Goal: Information Seeking & Learning: Find specific fact

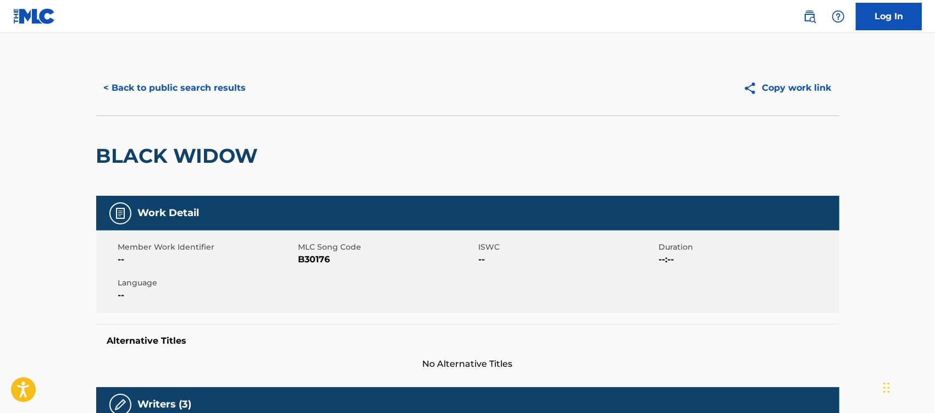
click at [204, 77] on button "< Back to public search results" at bounding box center [175, 87] width 158 height 27
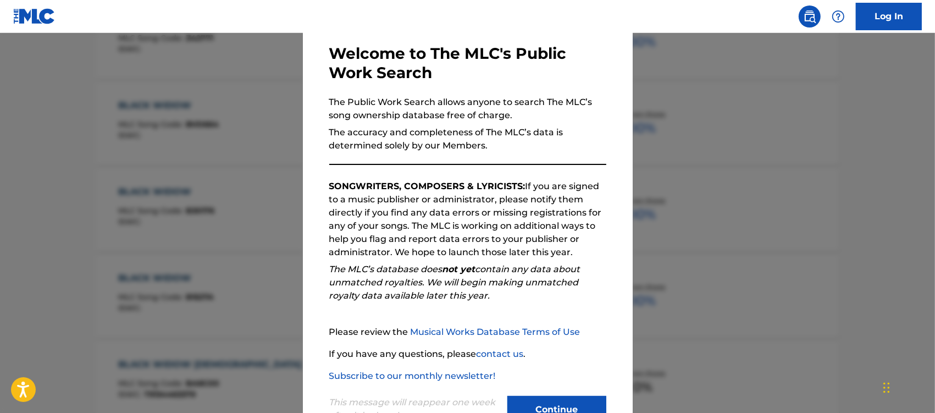
scroll to position [90, 0]
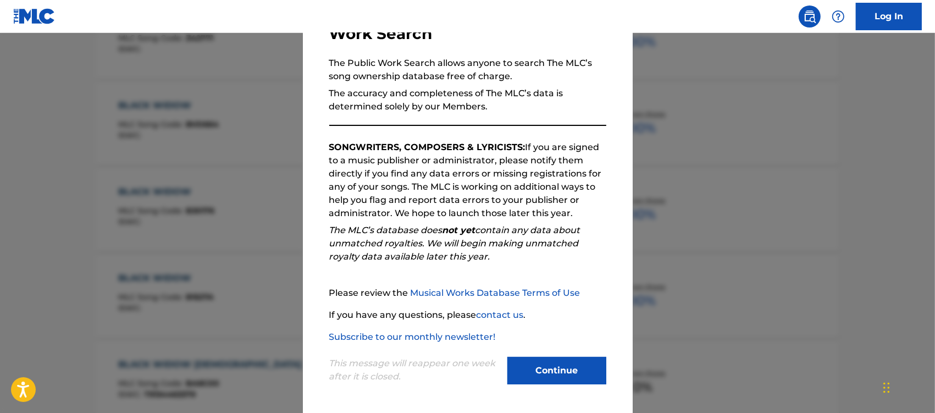
click at [546, 369] on button "Continue" at bounding box center [556, 370] width 99 height 27
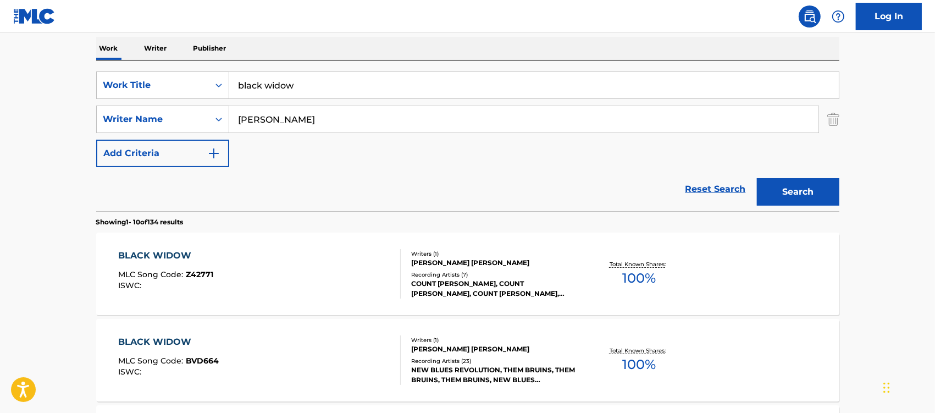
scroll to position [0, 0]
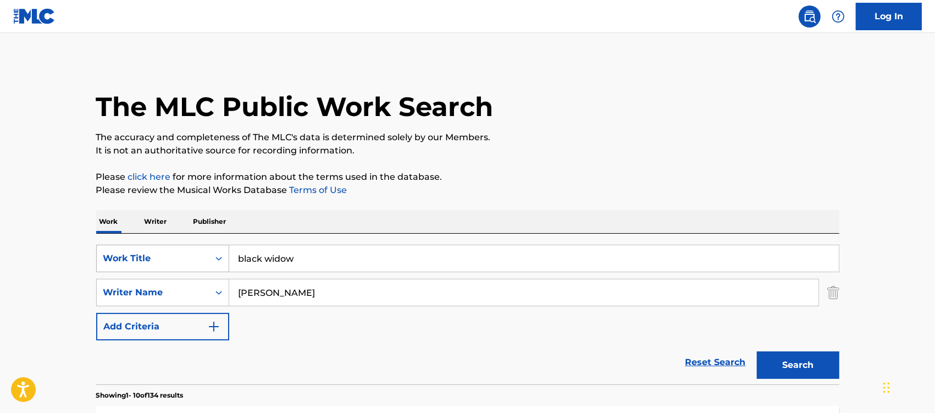
drag, startPoint x: 320, startPoint y: 260, endPoint x: 191, endPoint y: 253, distance: 129.3
click at [192, 253] on div "SearchWithCriteria246841f5-fa56-4dd9-9184-fef75cf7a081 Work Title black widow" at bounding box center [467, 258] width 743 height 27
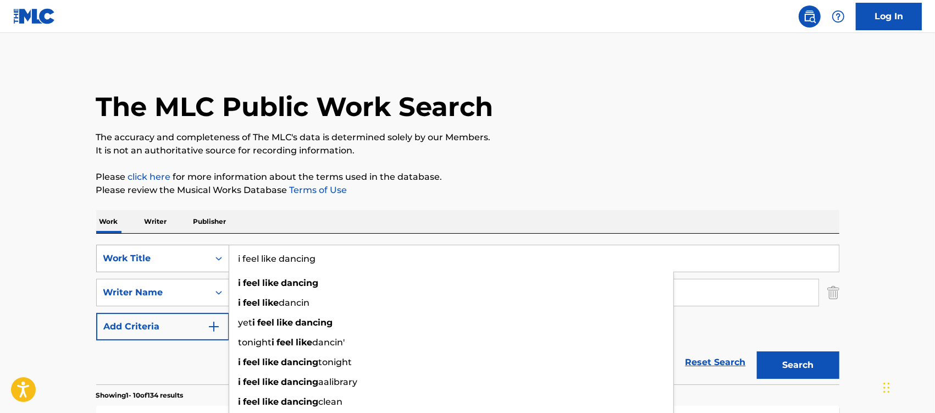
type input "i feel like dancing"
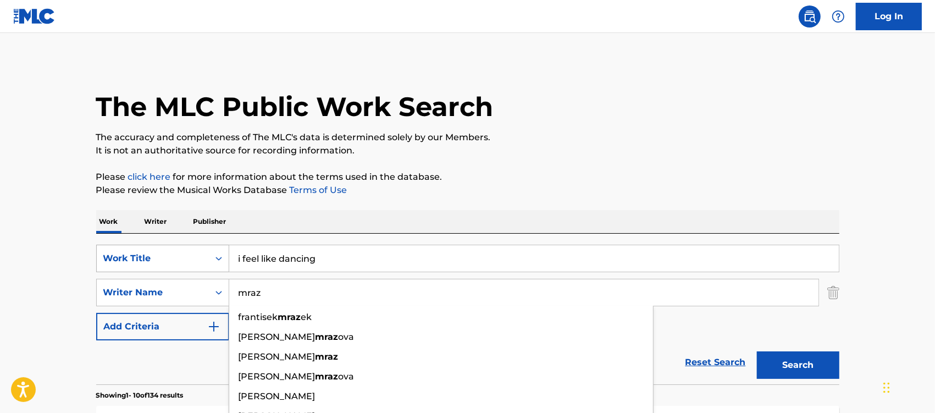
type input "mraz"
click at [757, 351] on button "Search" at bounding box center [798, 364] width 82 height 27
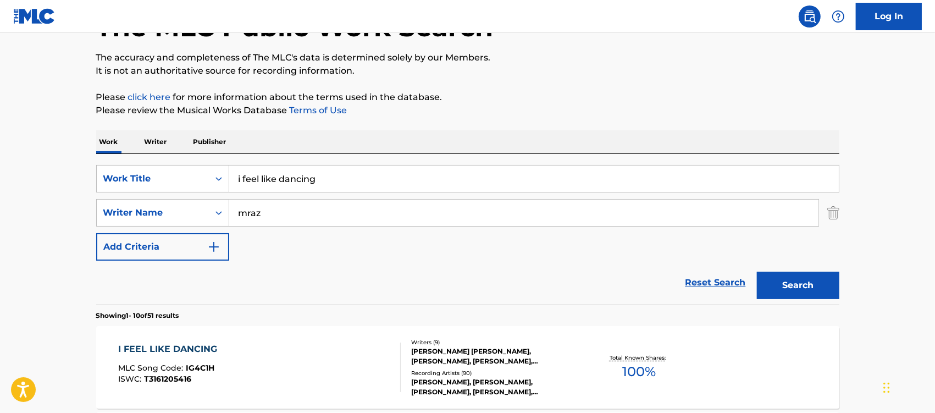
scroll to position [275, 0]
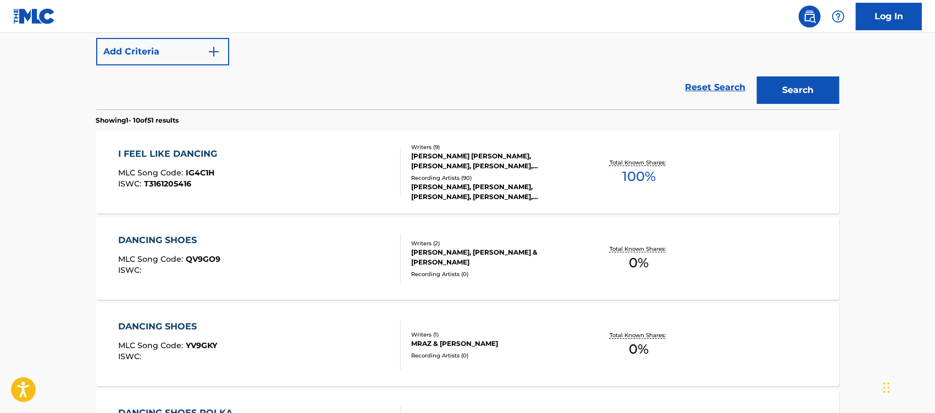
click at [180, 154] on div "I FEEL LIKE DANCING" at bounding box center [170, 153] width 104 height 13
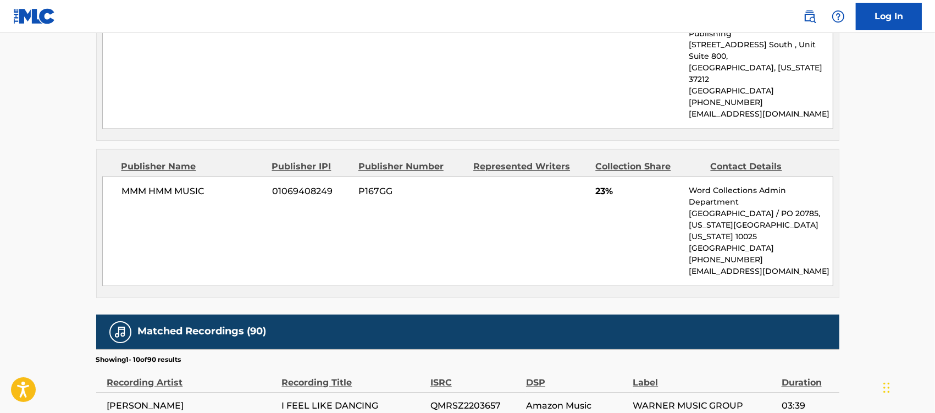
scroll to position [1855, 0]
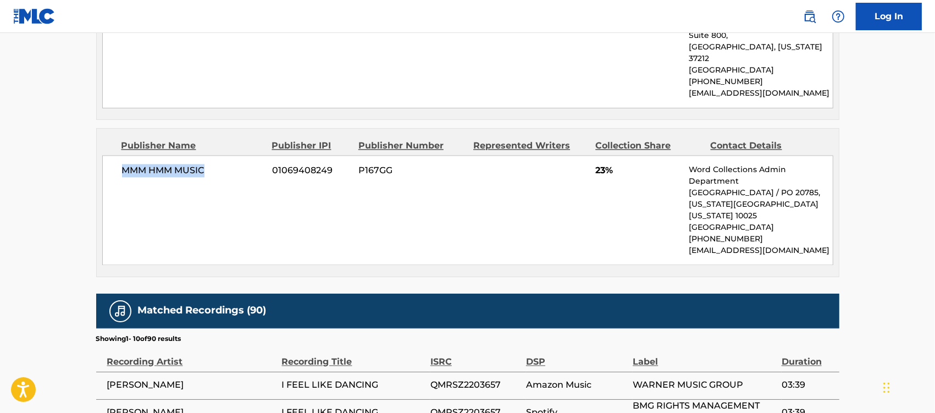
drag, startPoint x: 214, startPoint y: 113, endPoint x: 119, endPoint y: 113, distance: 95.1
click at [119, 156] on div "MMM HMM MUSIC 01069408249 P167GG 23% Word Collections Admin Department Park [GE…" at bounding box center [467, 211] width 731 height 110
copy span "MMM HMM MUSIC"
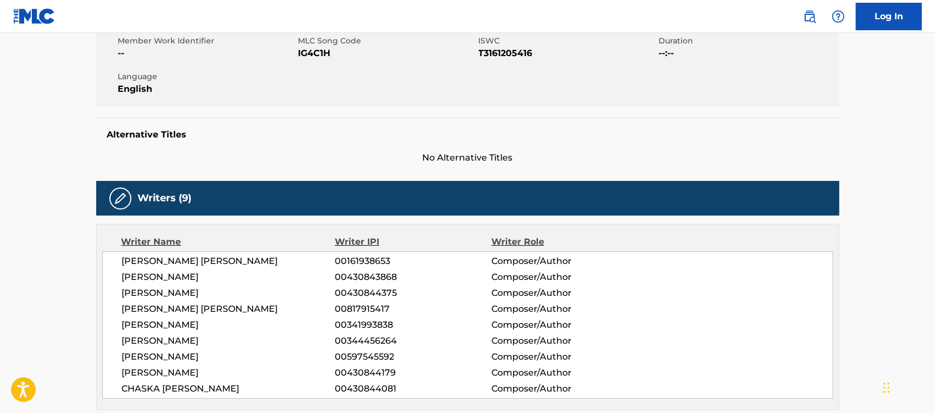
scroll to position [0, 0]
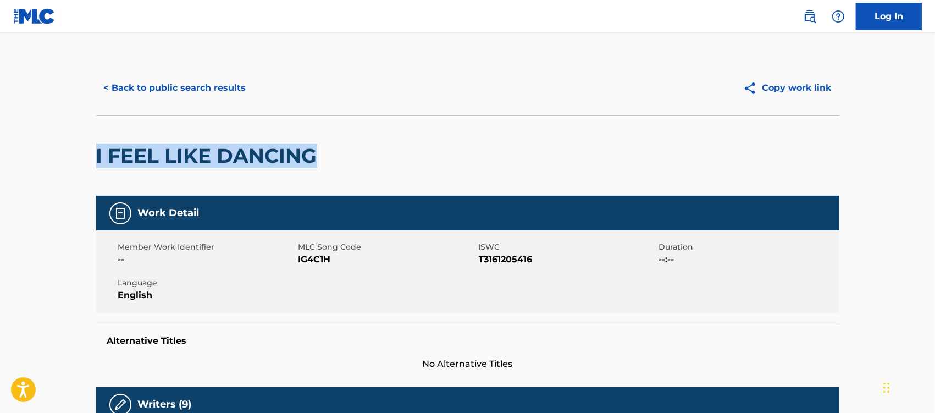
drag, startPoint x: 330, startPoint y: 155, endPoint x: 65, endPoint y: 155, distance: 264.9
copy h2 "I FEEL LIKE DANCING"
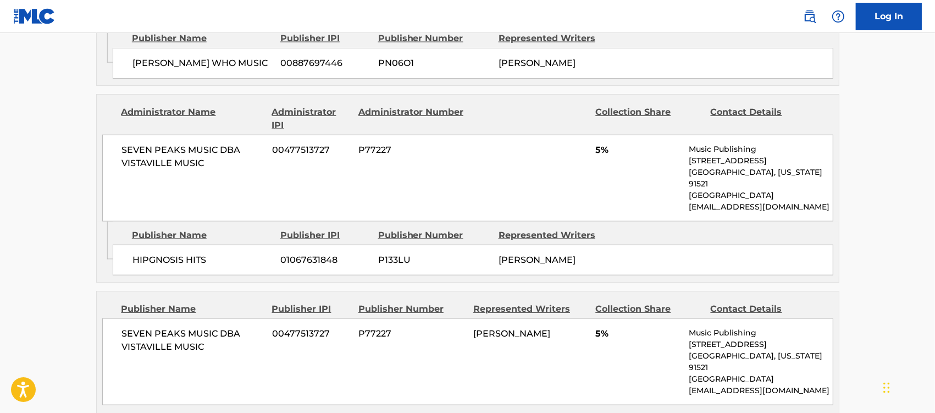
scroll to position [1168, 0]
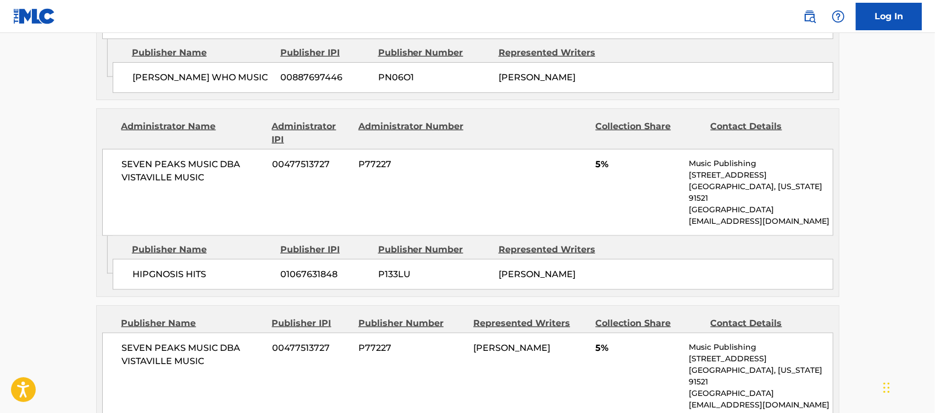
click at [474, 287] on div "HIPGNOSIS HITS 01067631848 P133LU [PERSON_NAME]" at bounding box center [473, 274] width 720 height 31
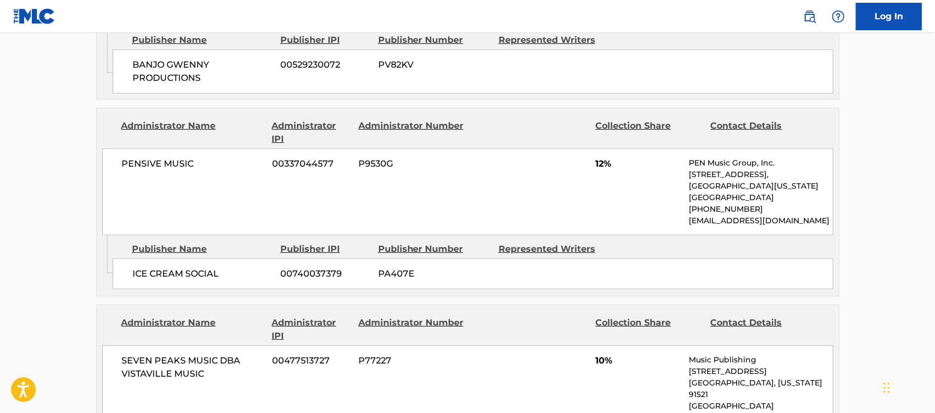
scroll to position [756, 0]
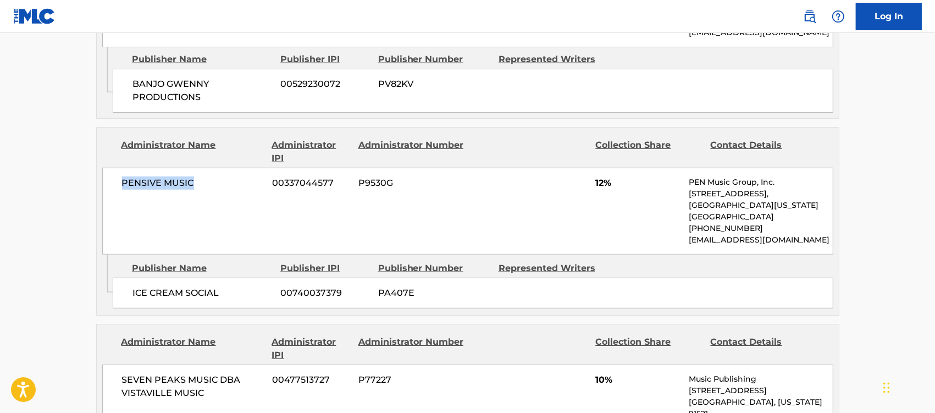
drag, startPoint x: 197, startPoint y: 183, endPoint x: 117, endPoint y: 183, distance: 79.7
click at [117, 183] on div "PENSIVE MUSIC 00337044577 P9530G 12% PEN Music Group, Inc. [STREET_ADDRESS][US_…" at bounding box center [467, 211] width 731 height 87
drag, startPoint x: 216, startPoint y: 99, endPoint x: 130, endPoint y: 86, distance: 87.3
click at [130, 86] on div "BANJO GWENNY PRODUCTIONS 00529230072 PV82KV" at bounding box center [473, 91] width 720 height 44
copy span "BANJO GWENNY PRODUCTIONS"
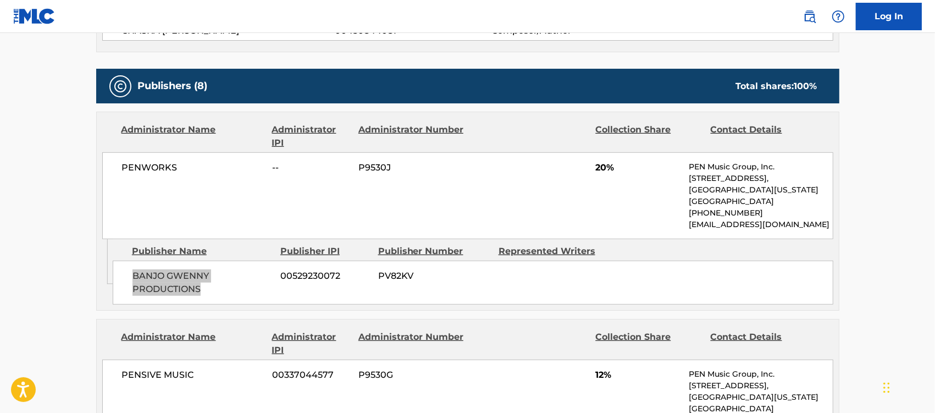
scroll to position [550, 0]
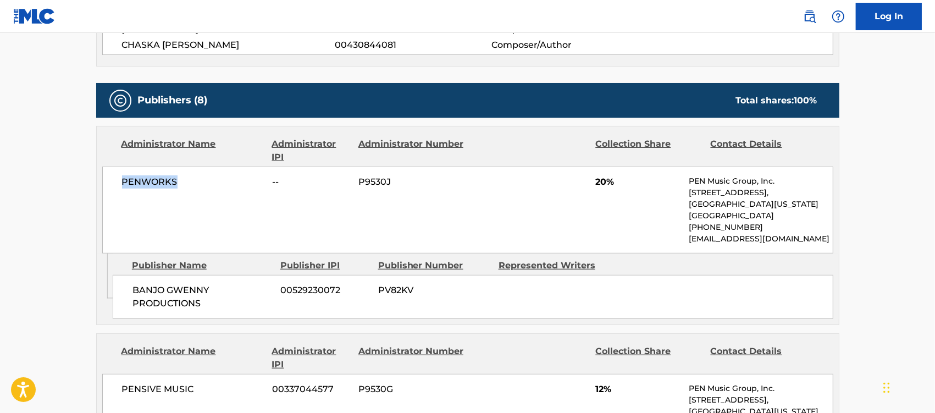
drag, startPoint x: 176, startPoint y: 186, endPoint x: 121, endPoint y: 192, distance: 55.3
click at [121, 192] on div "PENWORKS -- P9530J 20% PEN Music Group, Inc. [STREET_ADDRESS][US_STATE] [PHONE_…" at bounding box center [467, 210] width 731 height 87
copy span "PENWORKS"
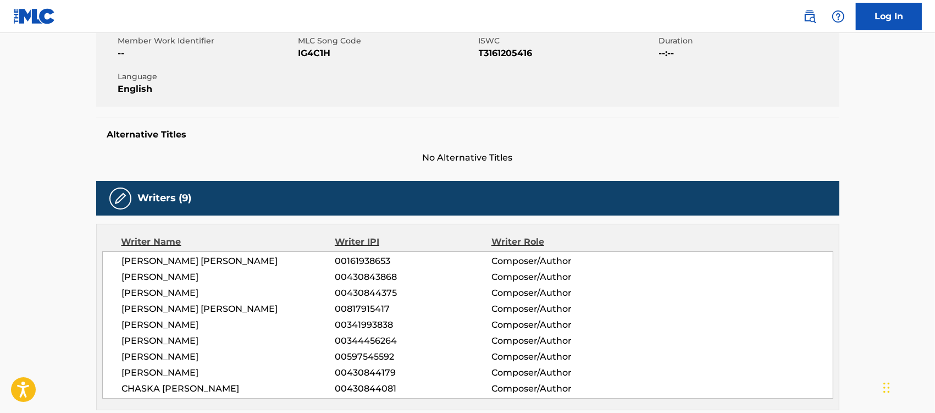
scroll to position [0, 0]
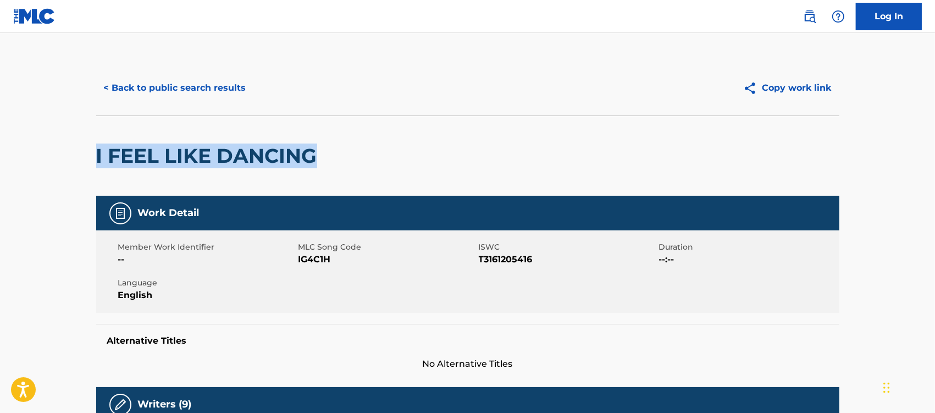
drag, startPoint x: 322, startPoint y: 160, endPoint x: 88, endPoint y: 175, distance: 234.5
copy h2 "I FEEL LIKE DANCING"
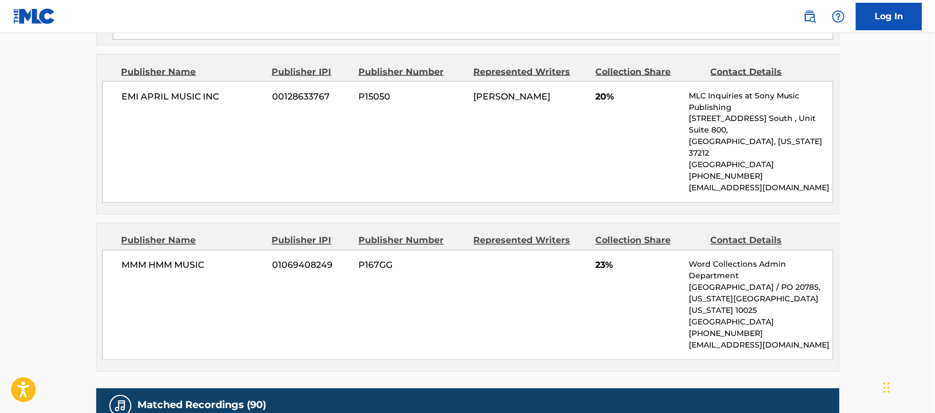
scroll to position [1786, 0]
